Goal: Transaction & Acquisition: Purchase product/service

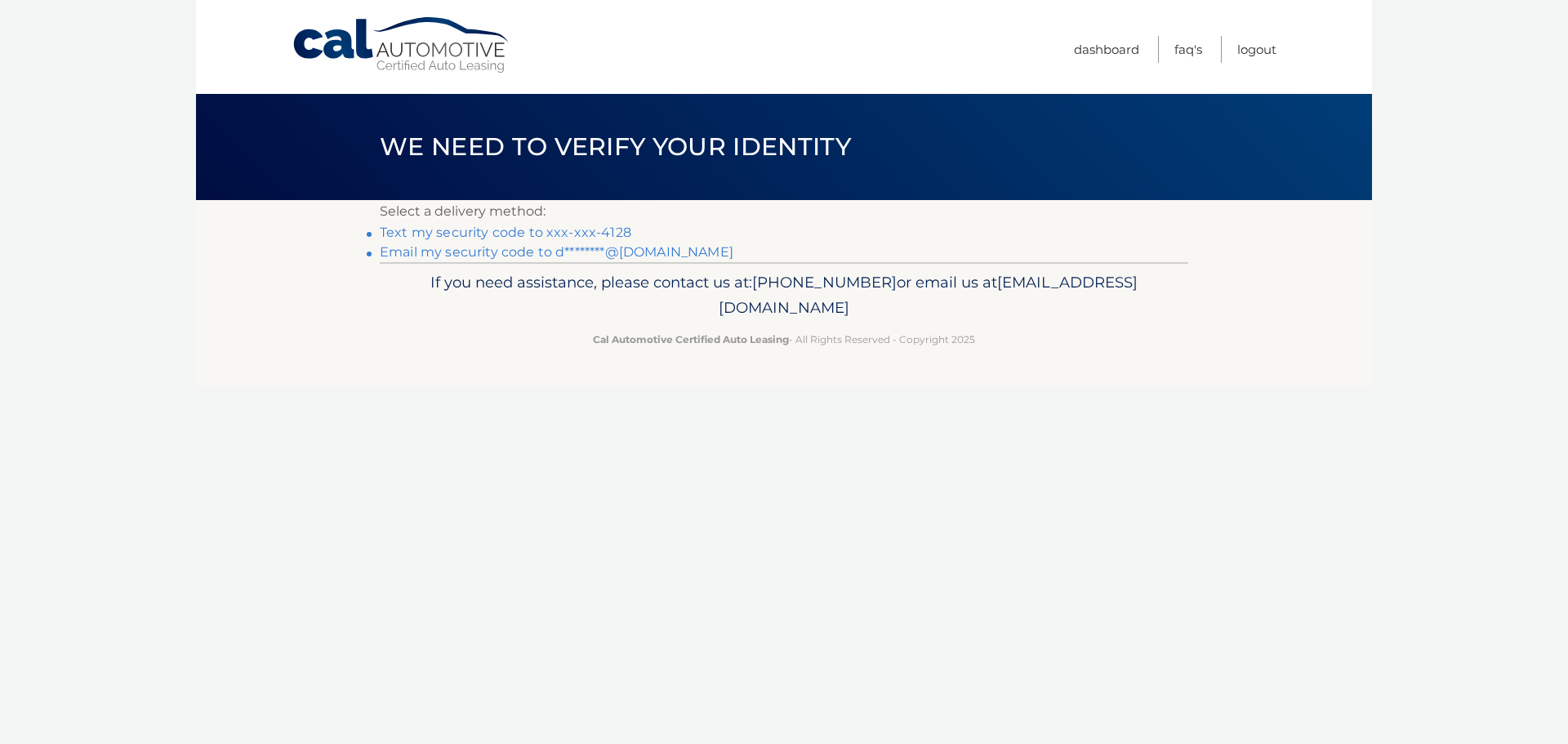
click at [576, 229] on link "Text my security code to xxx-xxx-4128" at bounding box center [505, 232] width 251 height 16
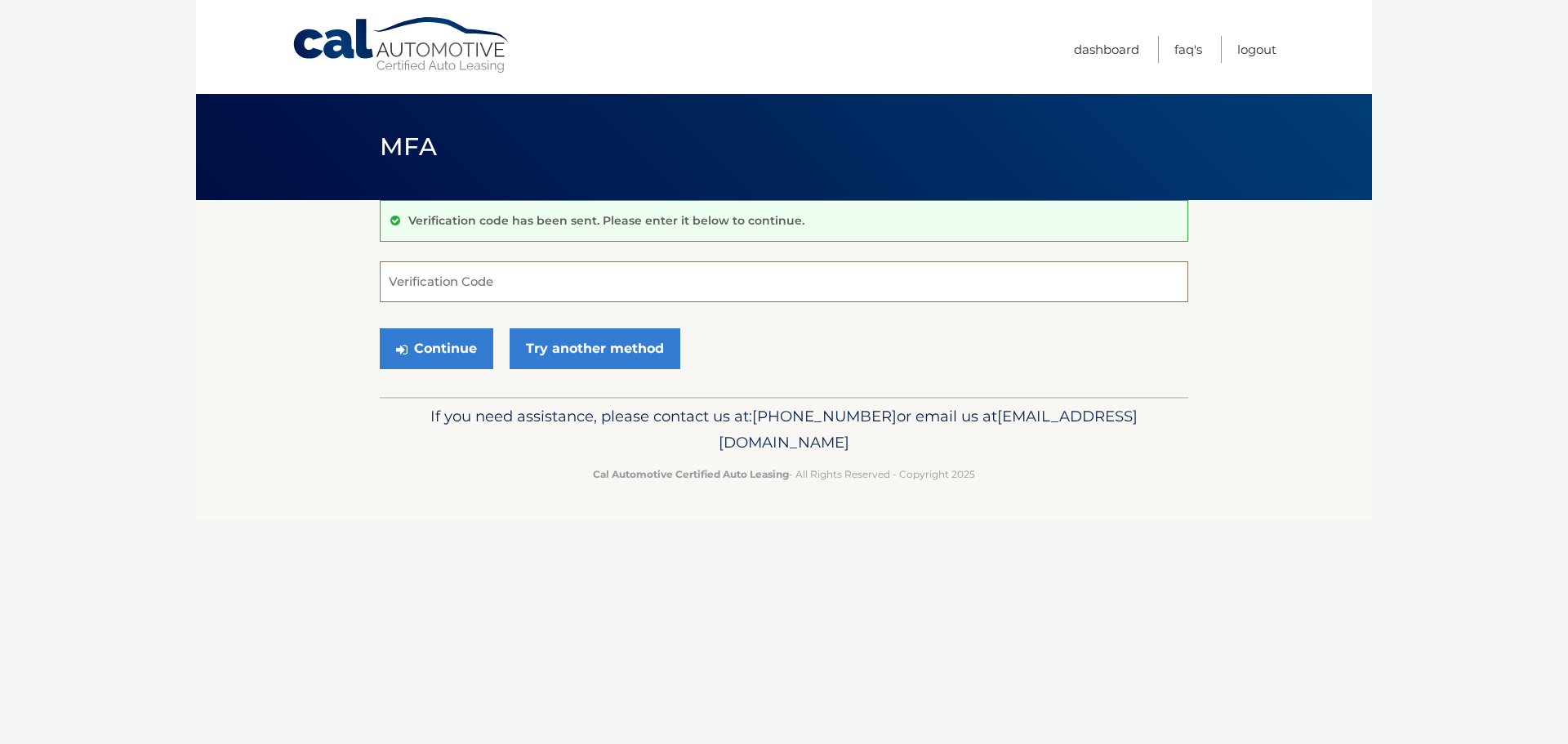
click at [630, 278] on input "Verification Code" at bounding box center [784, 281] width 809 height 41
click at [628, 275] on input "Verification Code" at bounding box center [784, 281] width 809 height 41
type input "276236"
click at [444, 345] on button "Continue" at bounding box center [436, 349] width 114 height 41
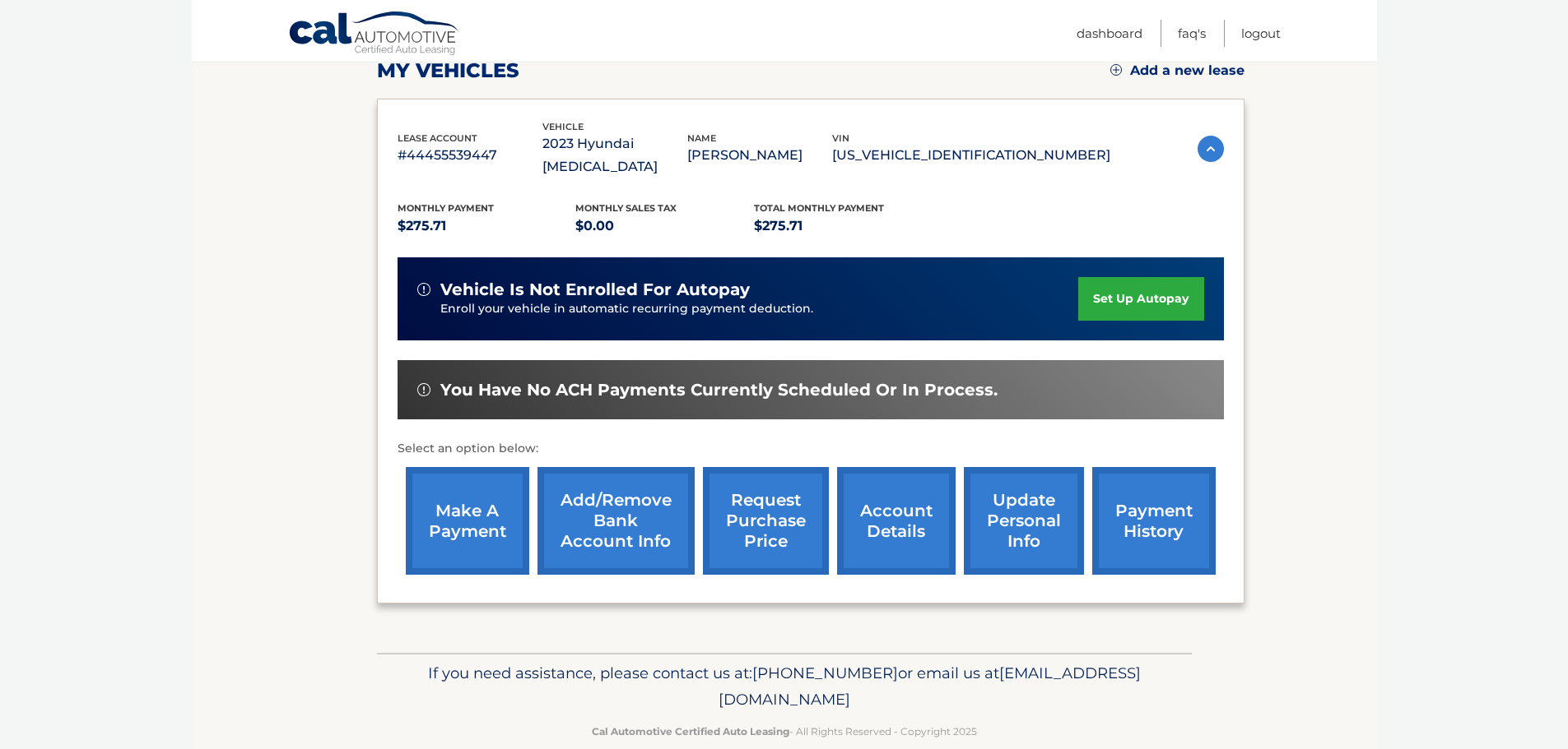
scroll to position [248, 0]
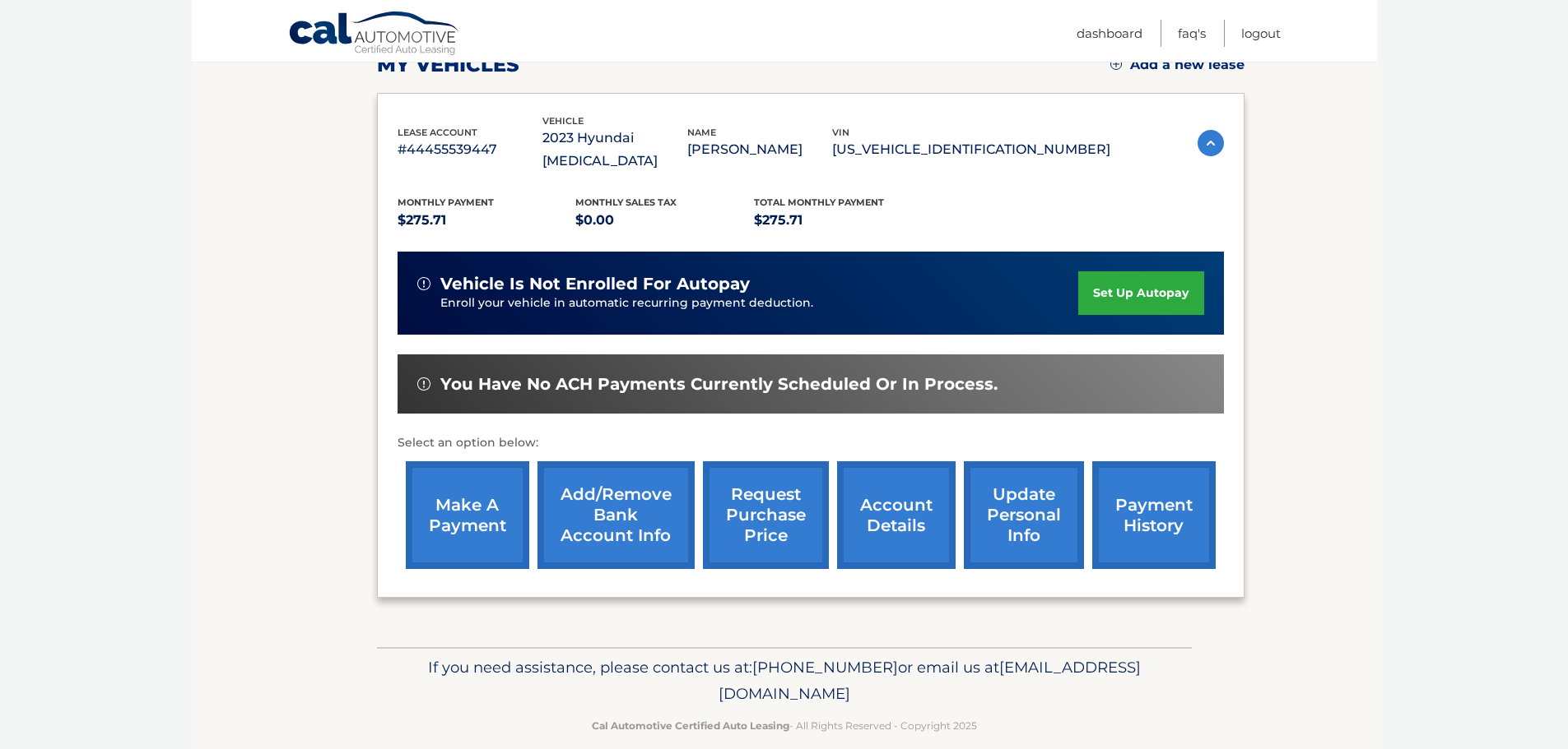
click at [486, 481] on link "make a payment" at bounding box center [466, 514] width 123 height 107
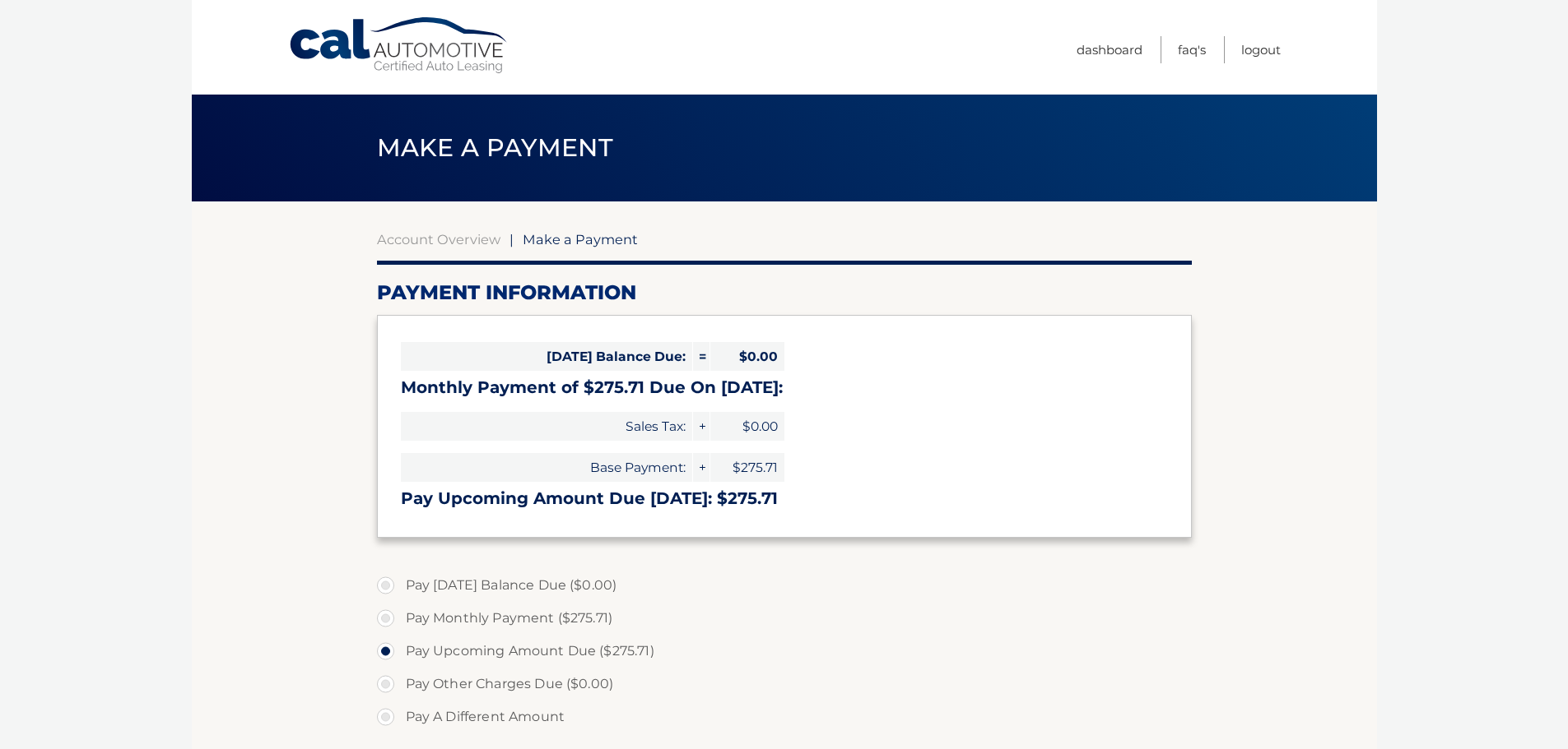
select select "NDNkYTY4MGMtOTZkZS00MWM4LTljNmYtN2Y1MTcyNzRlMDM0"
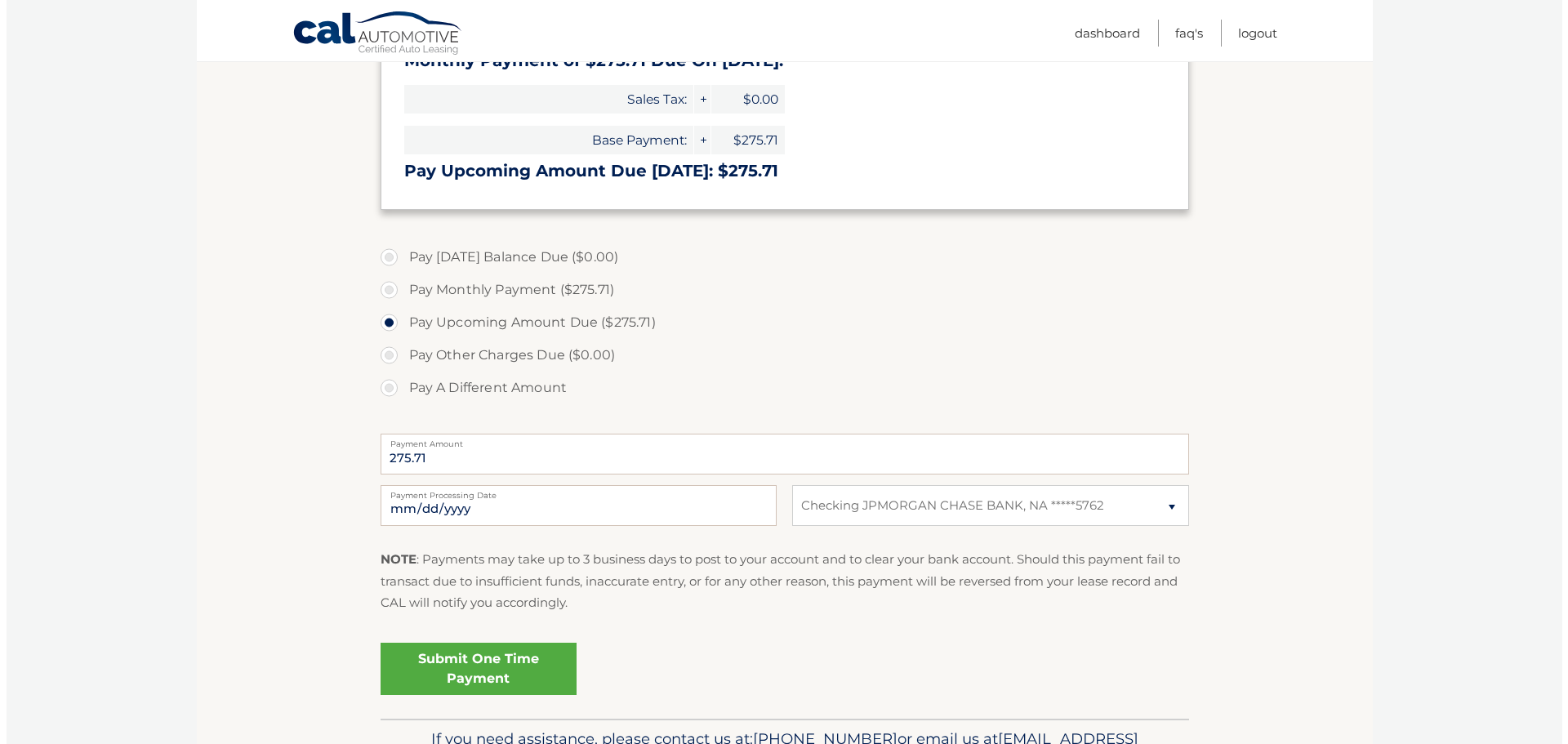
scroll to position [327, 0]
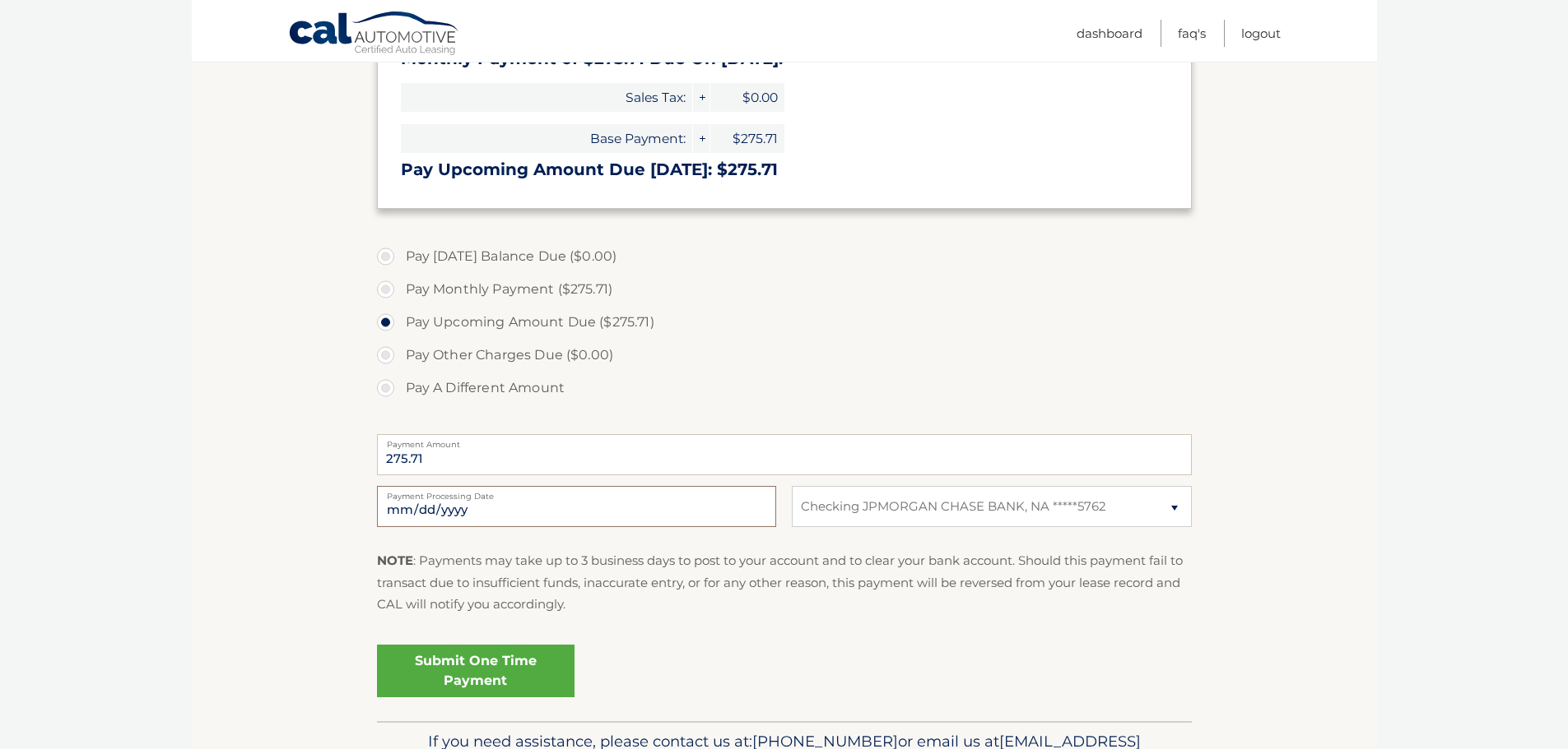
click at [613, 512] on input "[DATE]" at bounding box center [576, 506] width 399 height 41
type input "[DATE]"
click at [506, 680] on link "Submit One Time Payment" at bounding box center [475, 671] width 197 height 52
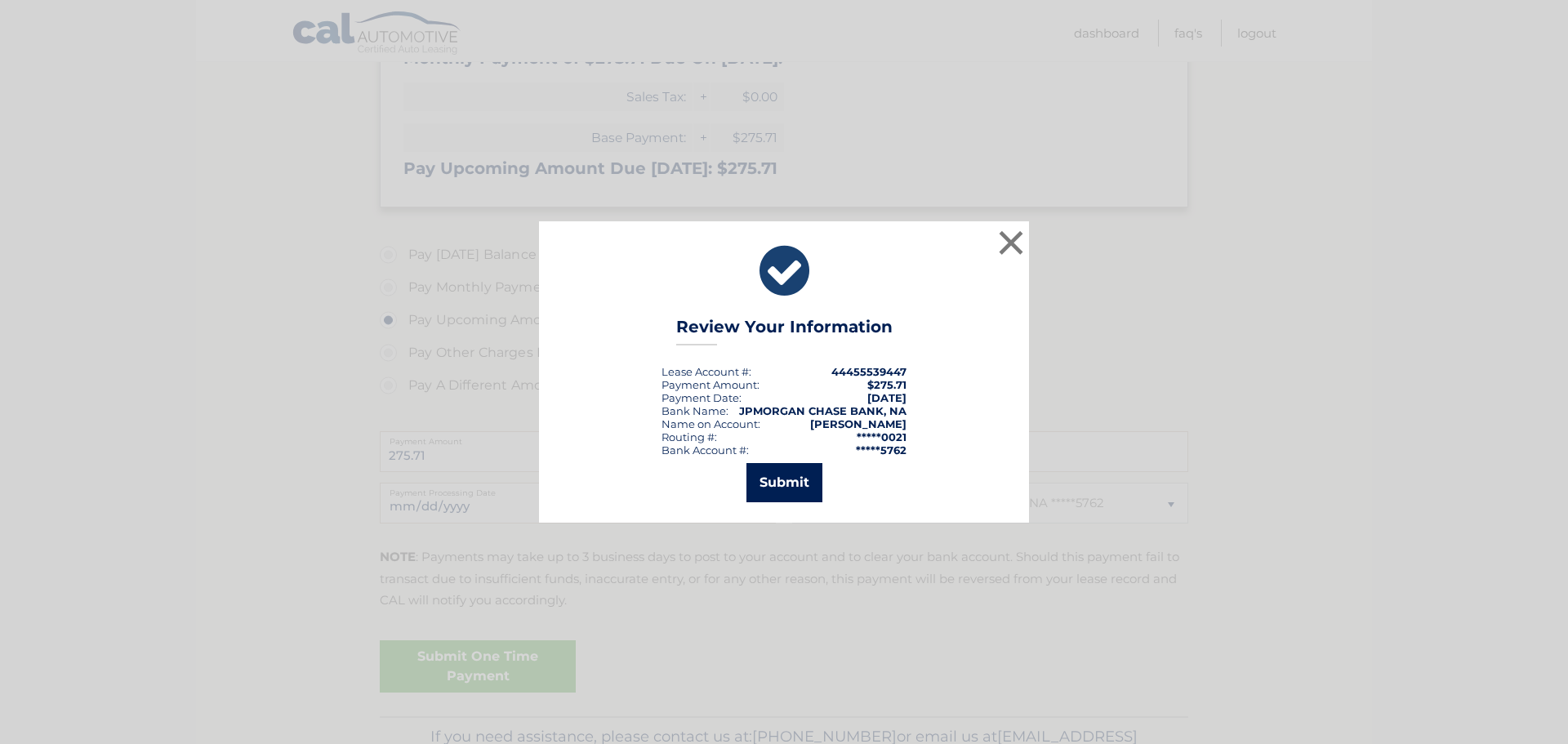
click at [768, 486] on button "Submit" at bounding box center [784, 482] width 76 height 39
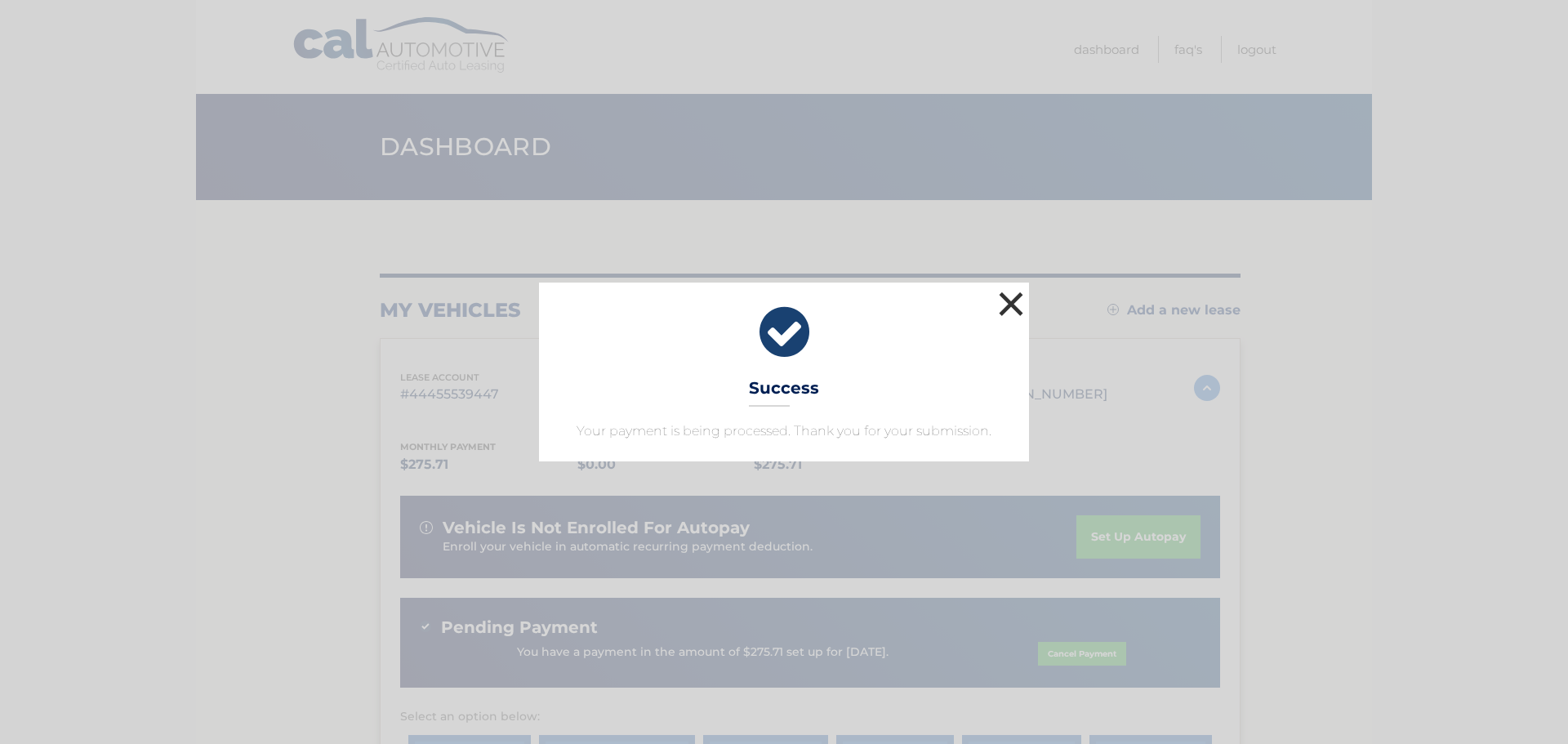
click at [1011, 289] on button "×" at bounding box center [1011, 304] width 33 height 33
